Goal: Task Accomplishment & Management: Use online tool/utility

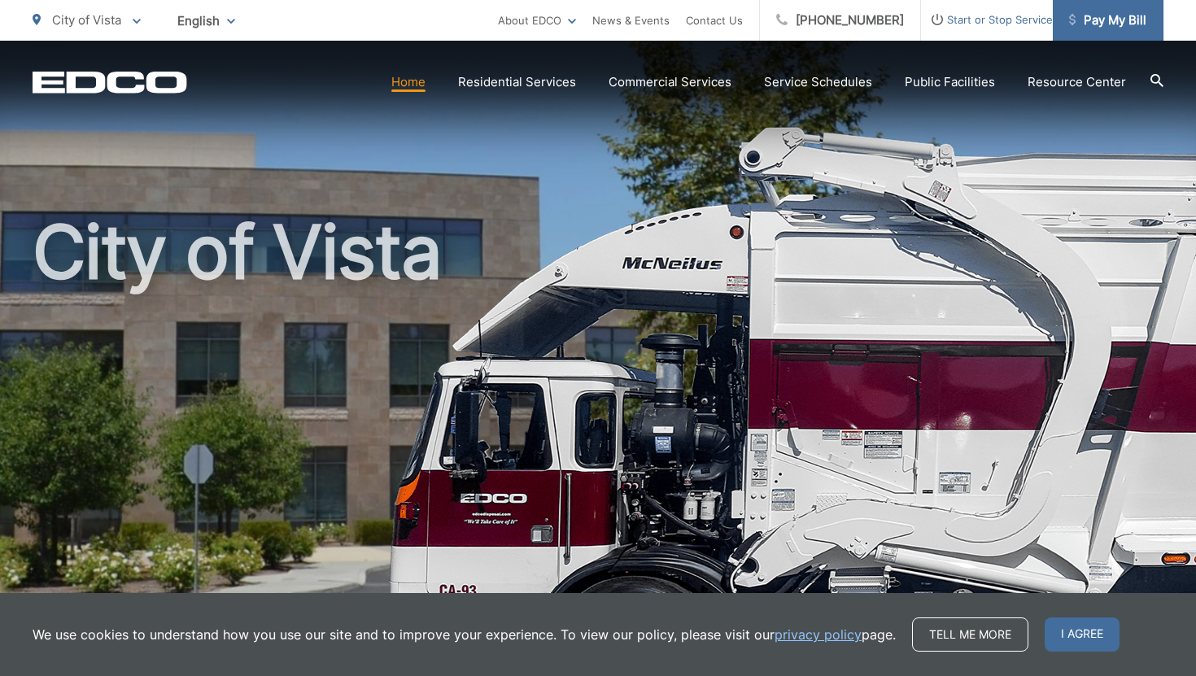
click at [1112, 20] on span "Pay My Bill" at bounding box center [1107, 21] width 77 height 20
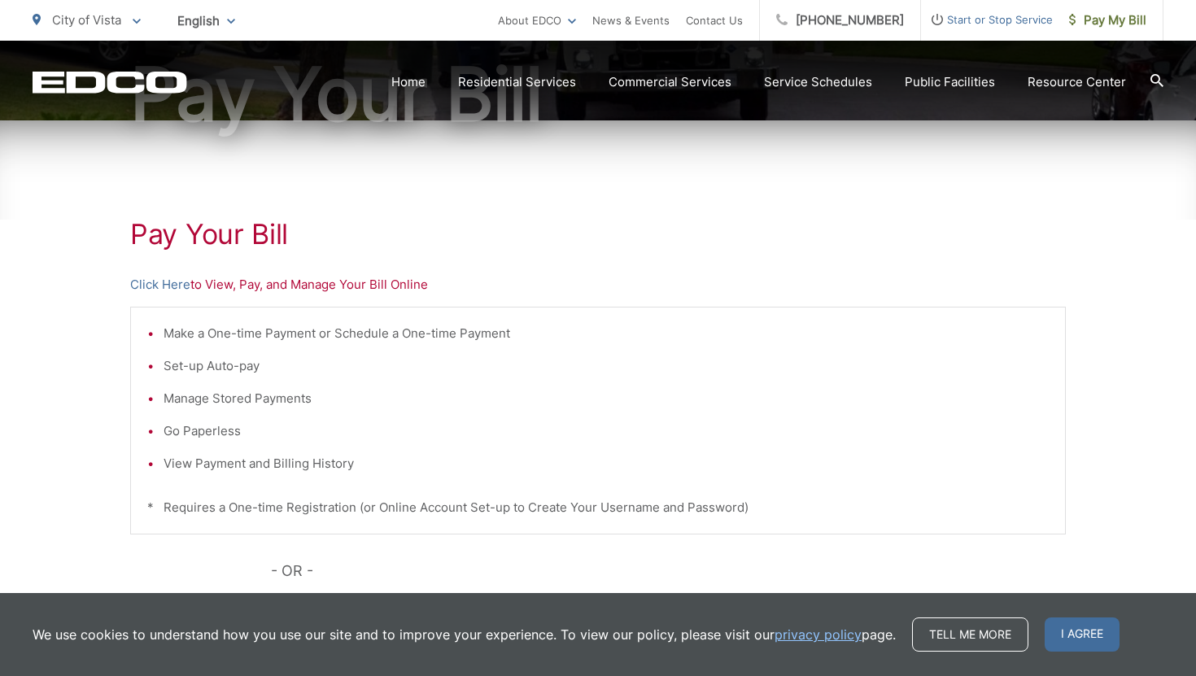
scroll to position [249, 0]
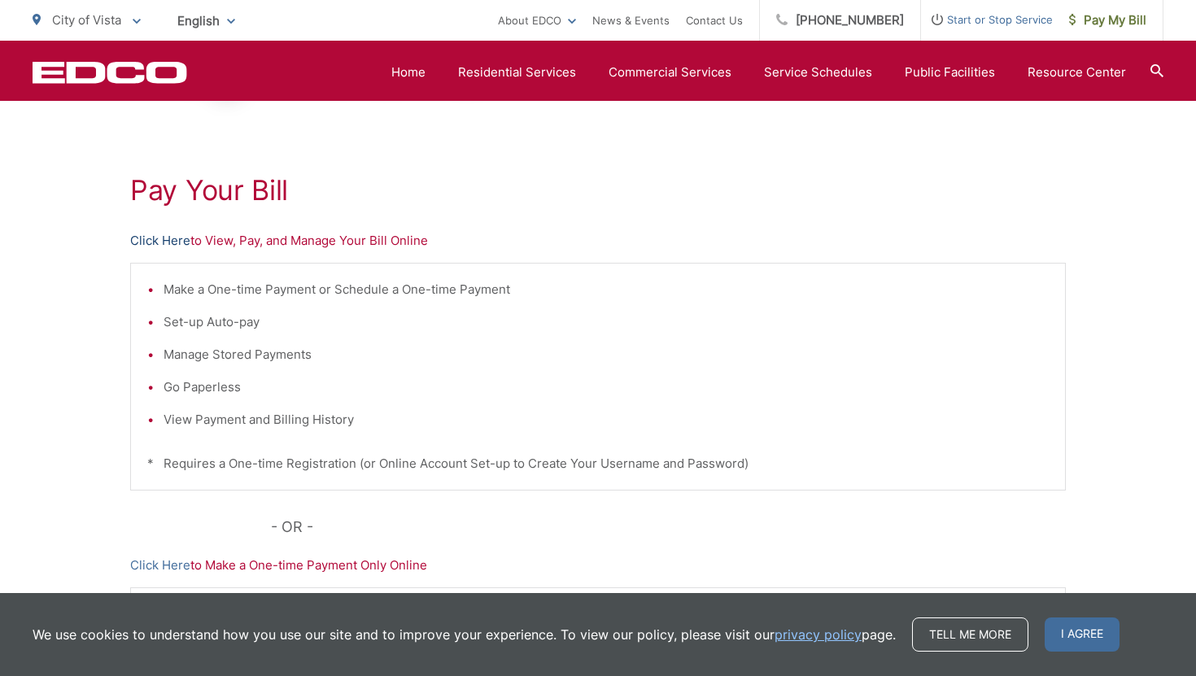
click at [155, 238] on link "Click Here" at bounding box center [160, 241] width 60 height 20
